Goal: Find specific page/section: Find specific page/section

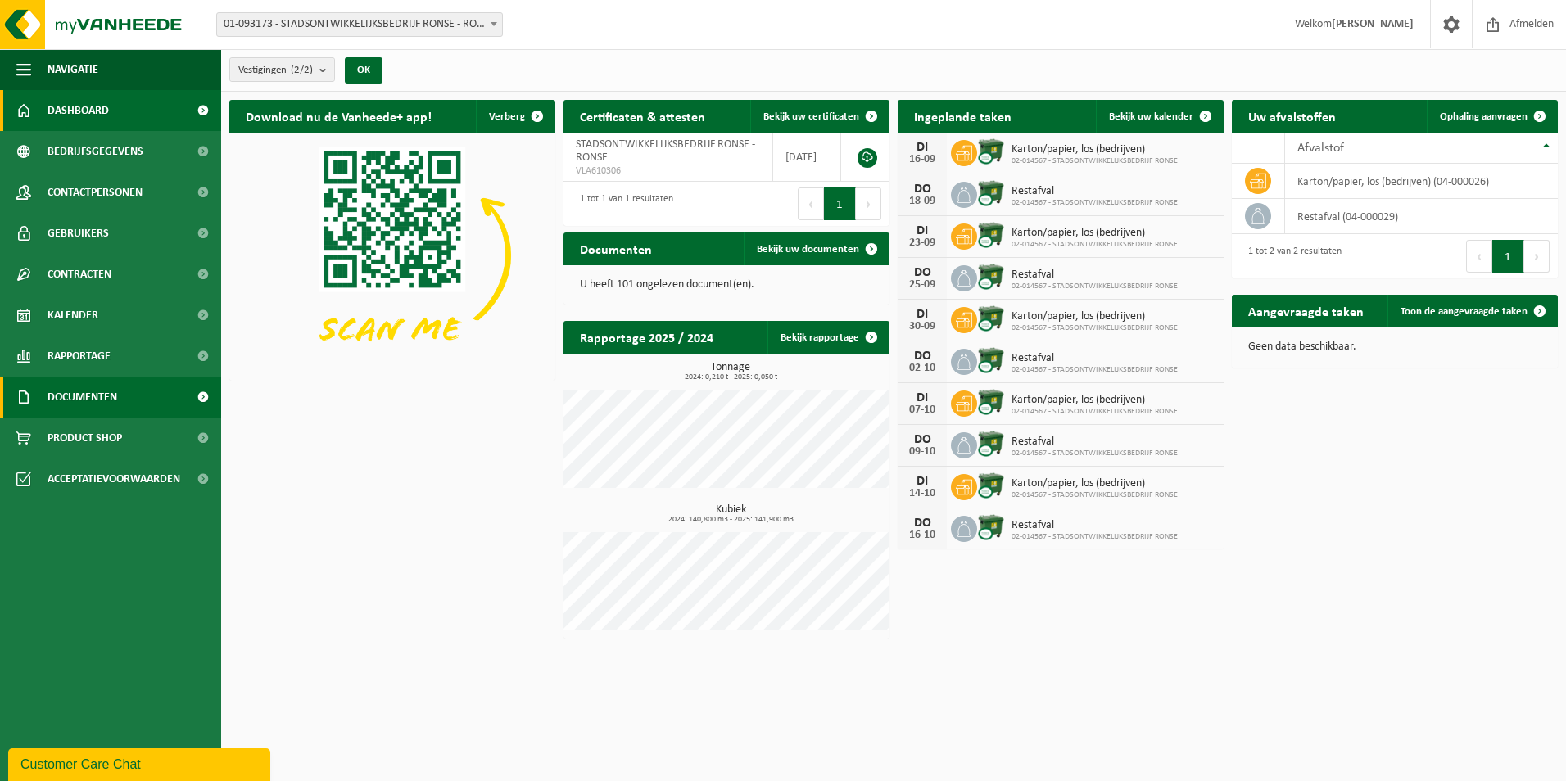
click at [142, 396] on link "Documenten" at bounding box center [110, 397] width 221 height 41
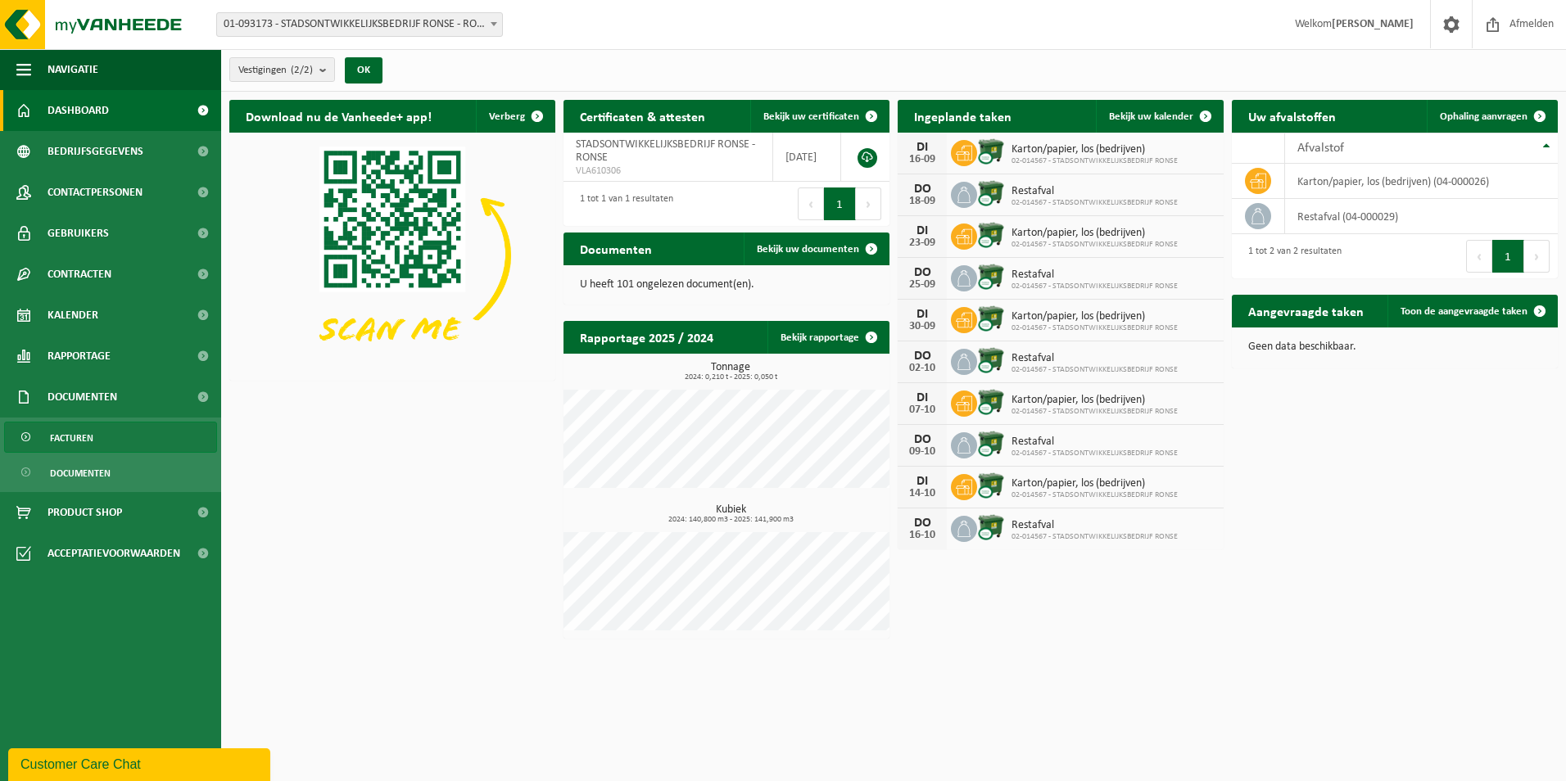
click at [149, 440] on link "Facturen" at bounding box center [110, 437] width 213 height 31
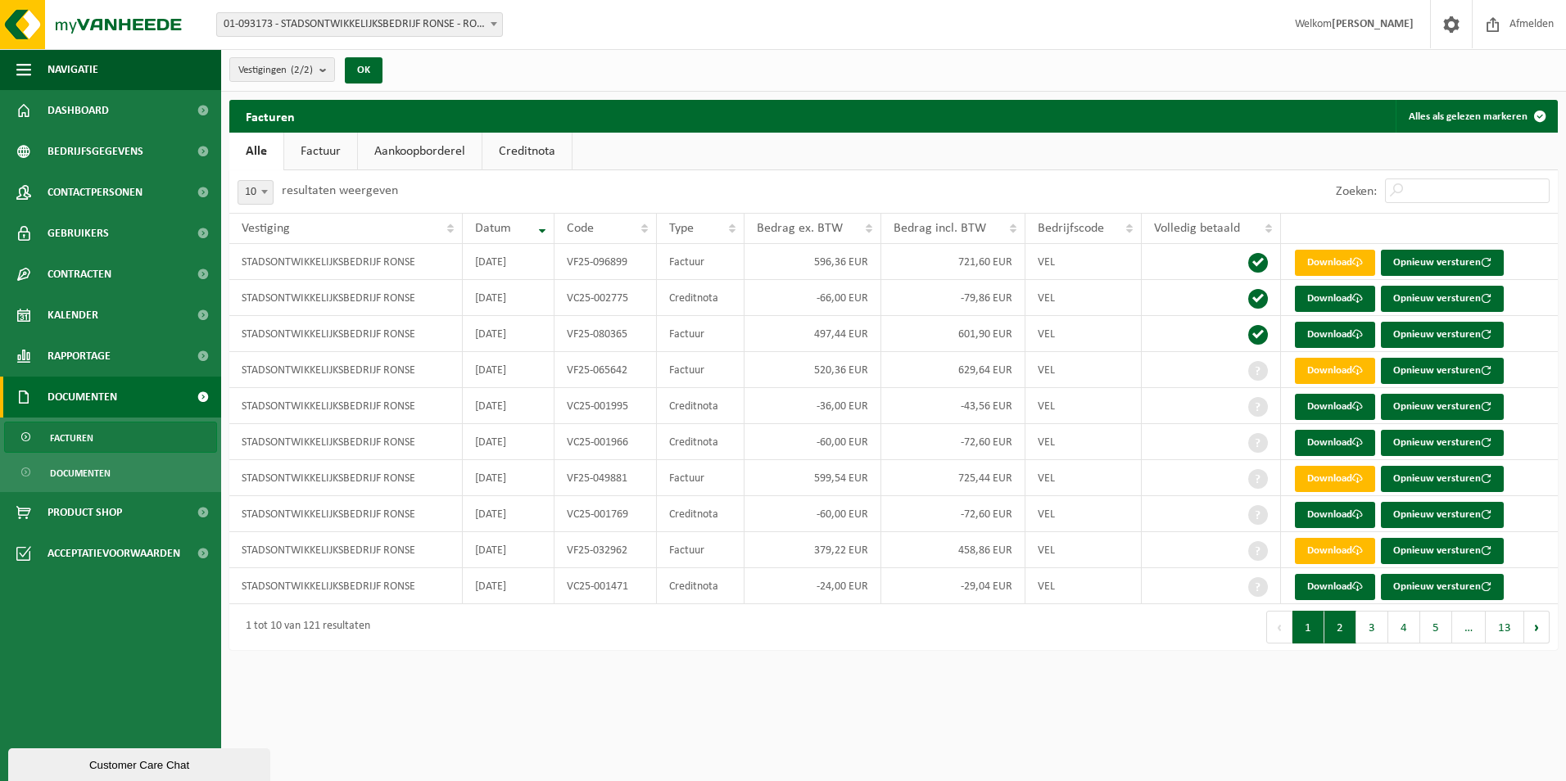
click at [1340, 625] on button "2" at bounding box center [1340, 627] width 32 height 33
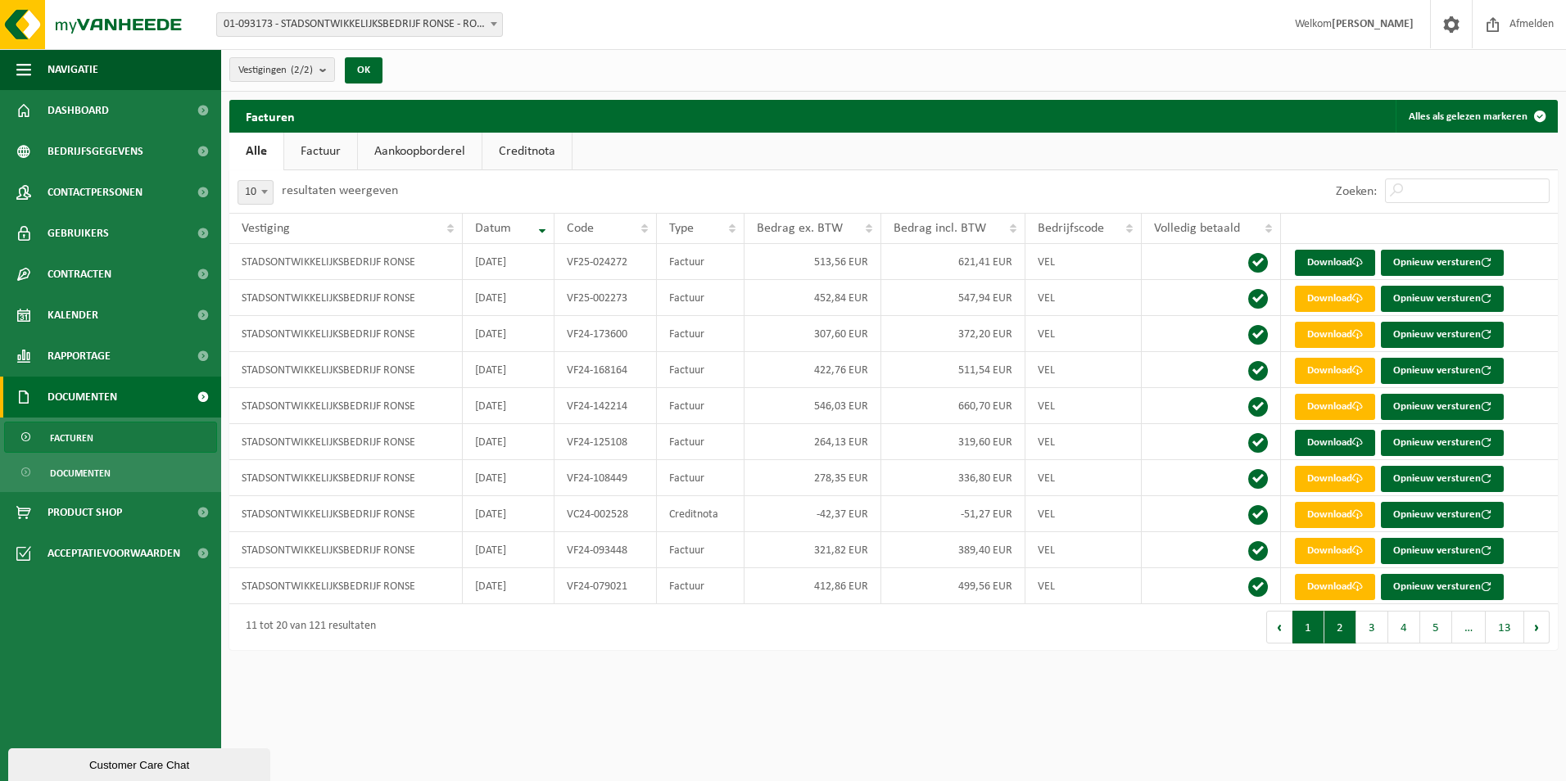
click at [1306, 624] on button "1" at bounding box center [1308, 627] width 32 height 33
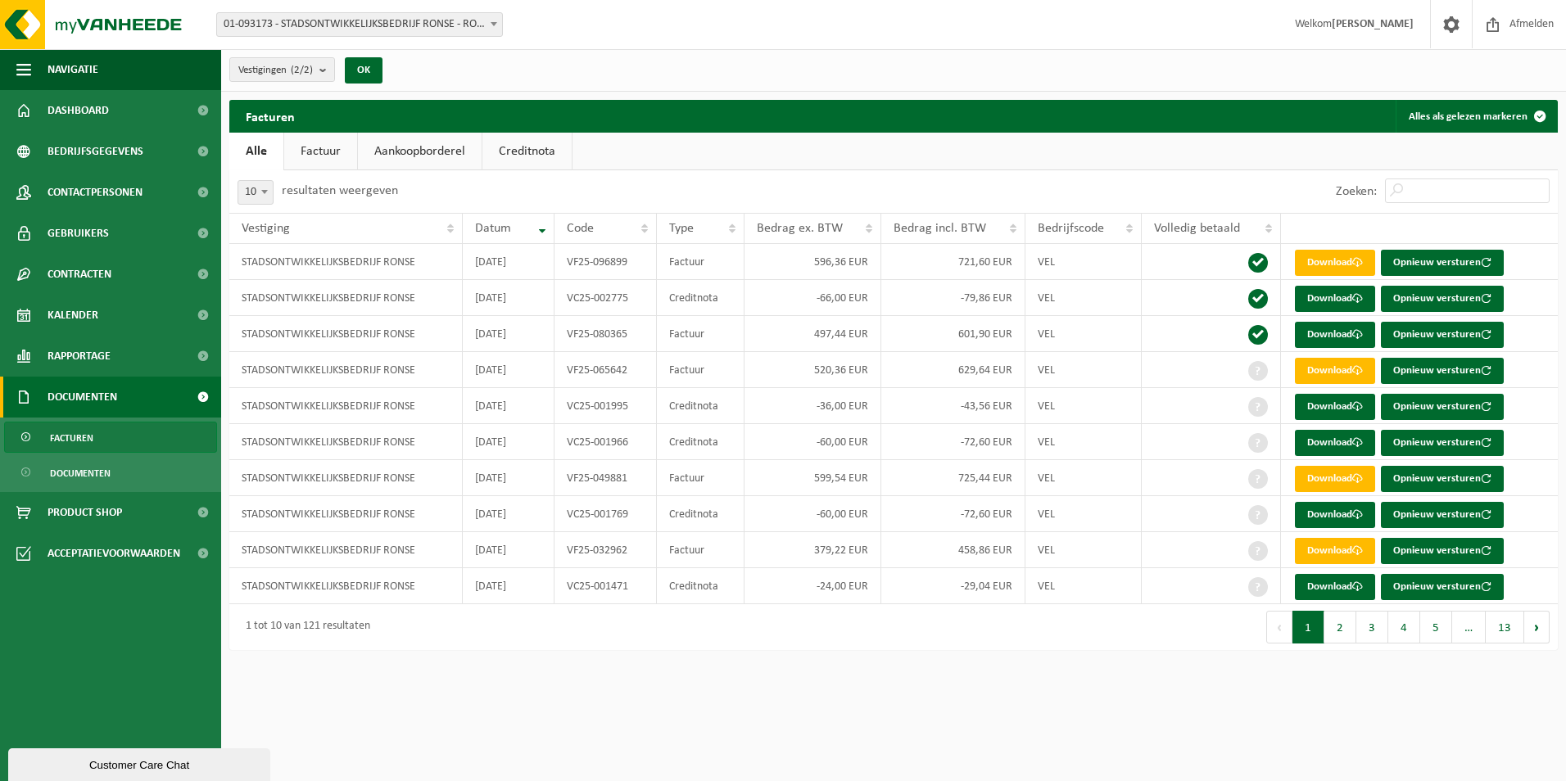
click at [325, 144] on link "Factuur" at bounding box center [320, 152] width 73 height 38
